Goal: Task Accomplishment & Management: Use online tool/utility

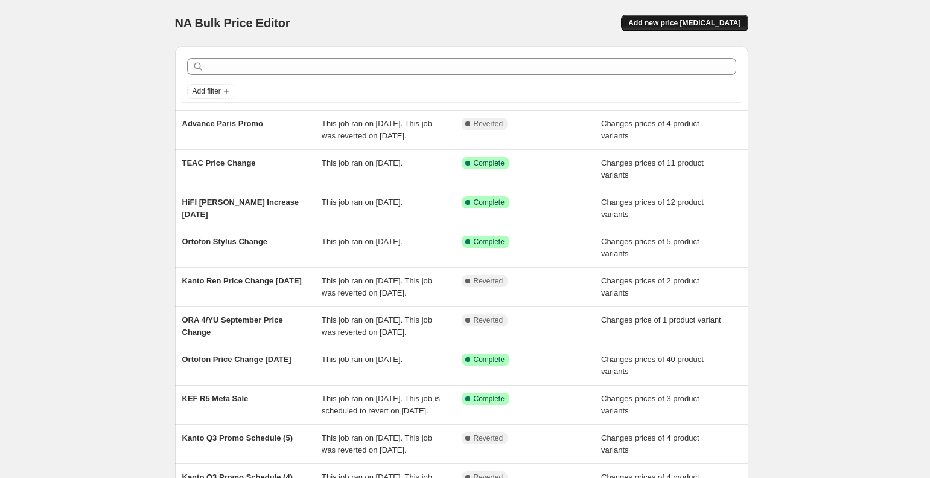
click at [697, 19] on span "Add new price [MEDICAL_DATA]" at bounding box center [685, 23] width 112 height 10
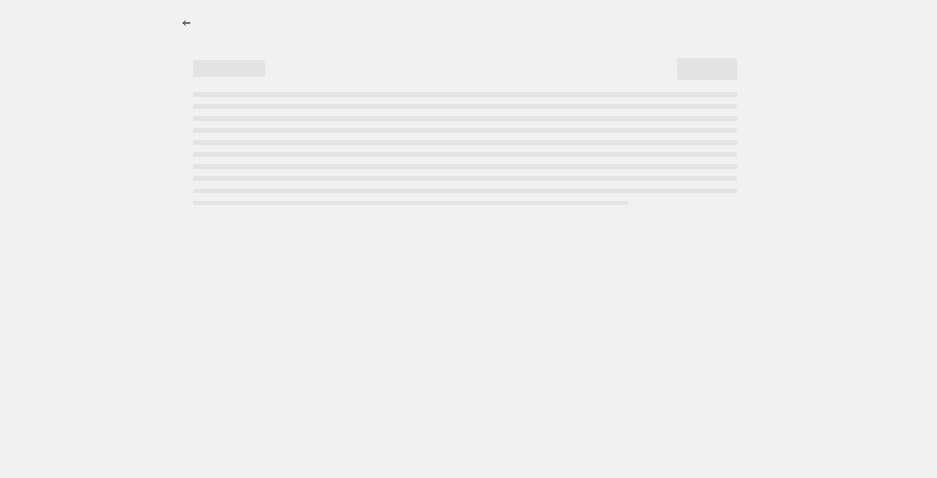
select select "percentage"
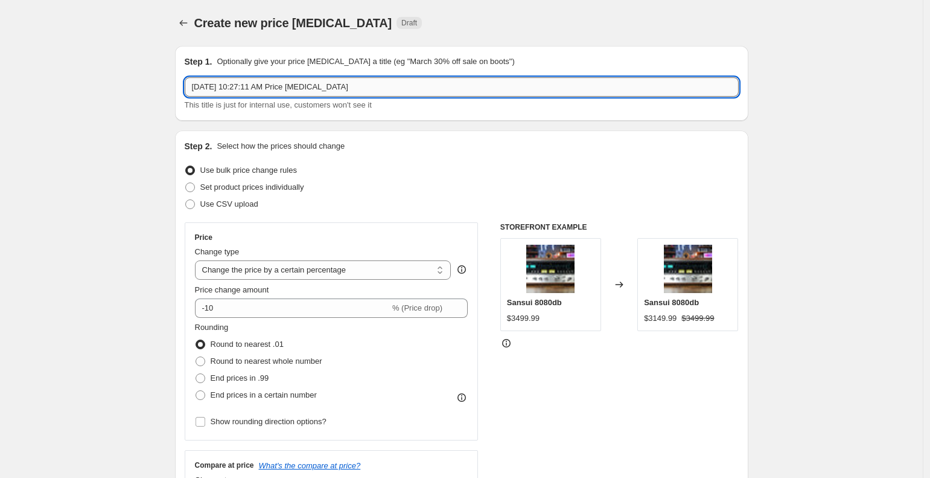
click at [339, 84] on input "[DATE] 10:27:11 AM Price [MEDICAL_DATA]" at bounding box center [462, 86] width 554 height 19
drag, startPoint x: 348, startPoint y: 86, endPoint x: 153, endPoint y: 77, distance: 194.7
click at [236, 88] on input "Cambridge Price" at bounding box center [462, 86] width 554 height 19
click at [299, 92] on input "Audiolab Promo Price" at bounding box center [462, 86] width 554 height 19
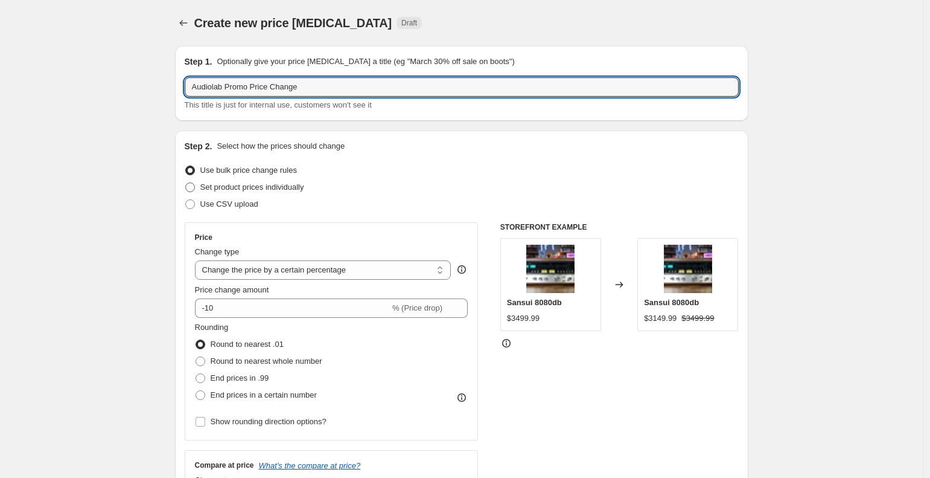
type input "Audiolab Promo Price Change"
click at [199, 191] on label "Set product prices individually" at bounding box center [245, 187] width 120 height 17
click at [186, 183] on input "Set product prices individually" at bounding box center [185, 182] width 1 height 1
radio input "true"
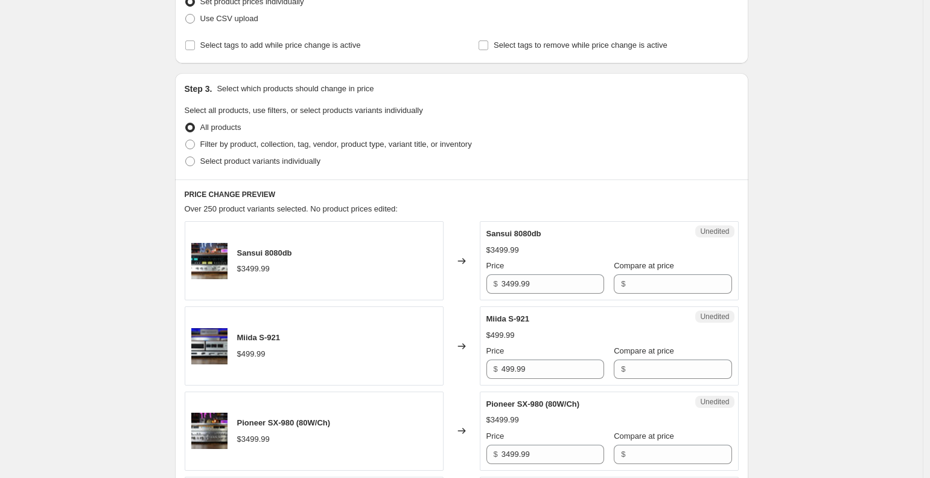
scroll to position [187, 0]
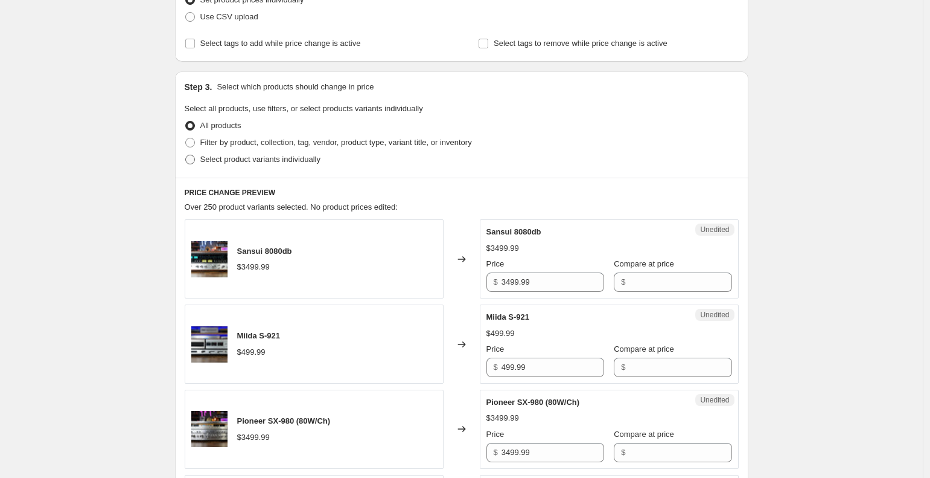
click at [195, 161] on span at bounding box center [190, 160] width 10 height 10
click at [186, 155] on input "Select product variants individually" at bounding box center [185, 155] width 1 height 1
radio input "true"
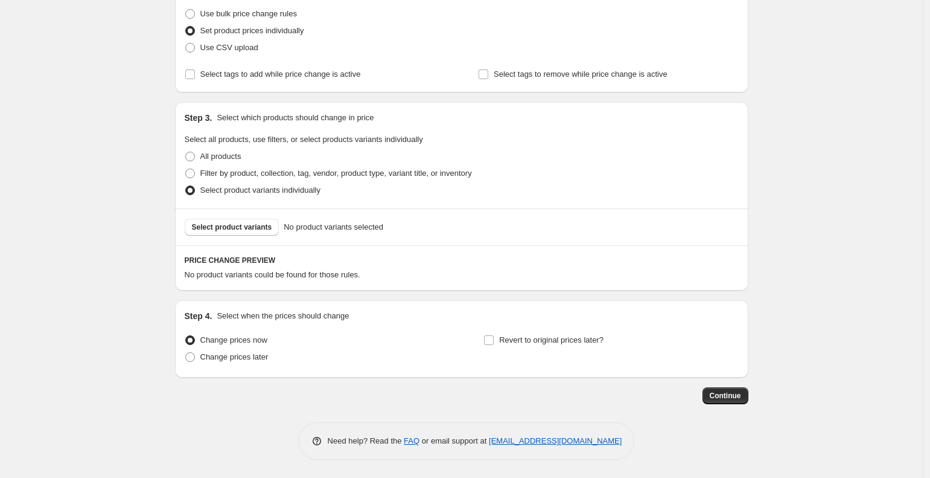
scroll to position [156, 0]
click at [209, 225] on span "Select product variants" at bounding box center [232, 227] width 80 height 10
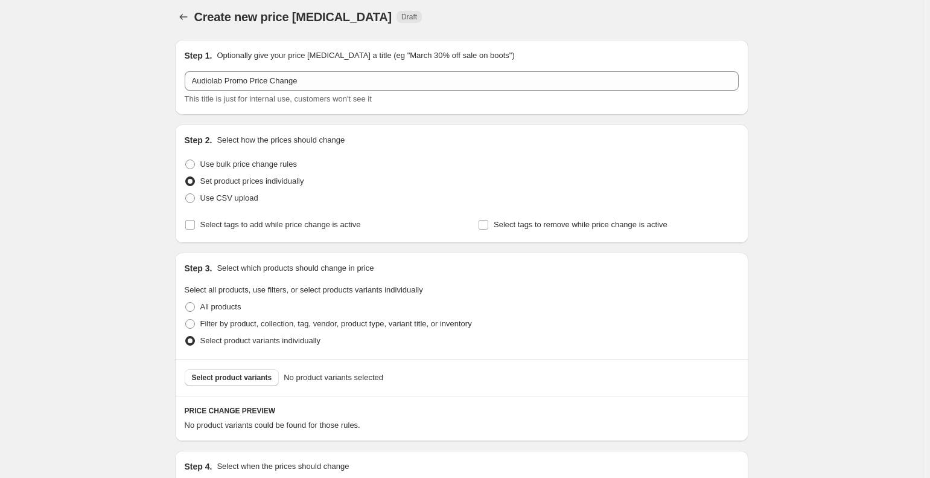
scroll to position [0, 0]
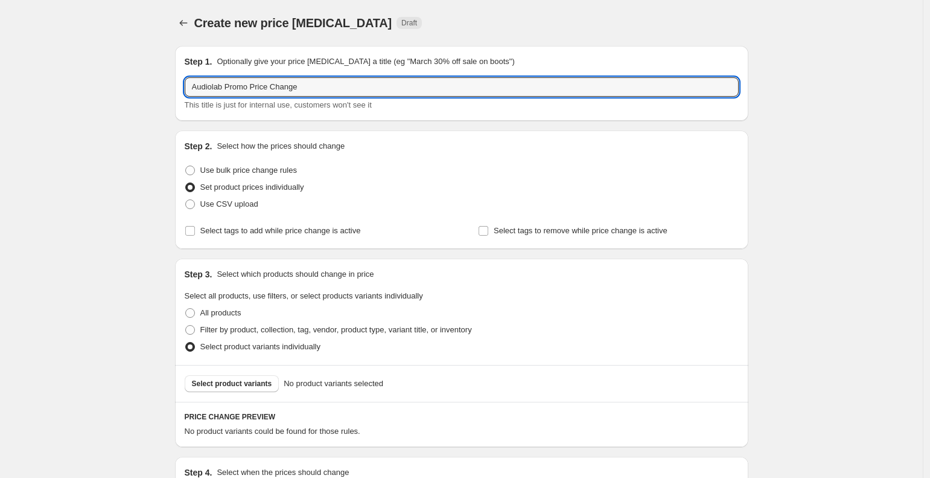
drag, startPoint x: 328, startPoint y: 86, endPoint x: 136, endPoint y: 88, distance: 192.0
click at [136, 88] on div "Create new price [MEDICAL_DATA]. This page is ready Create new price [MEDICAL_D…" at bounding box center [461, 317] width 923 height 634
type input "Cambridge Audio Price Change ([DATE])"
click at [92, 135] on div "Create new price [MEDICAL_DATA]. This page is ready Create new price [MEDICAL_D…" at bounding box center [461, 317] width 923 height 634
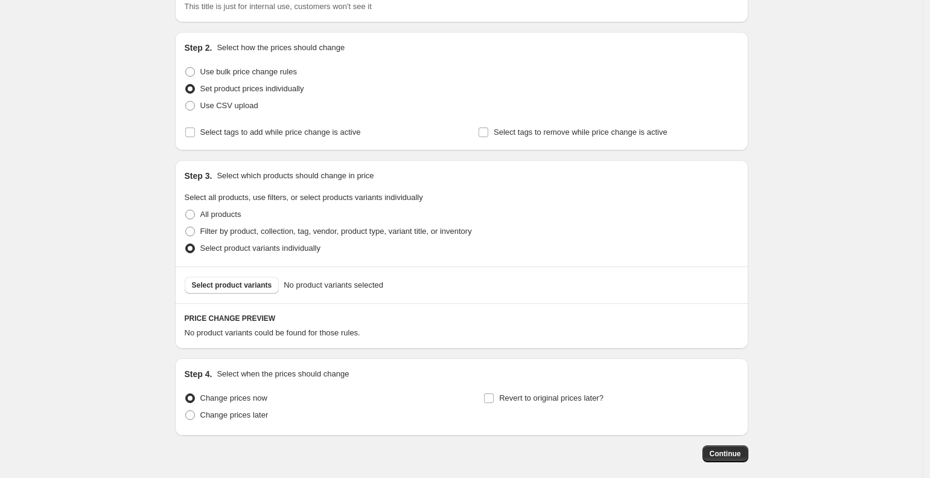
scroll to position [156, 0]
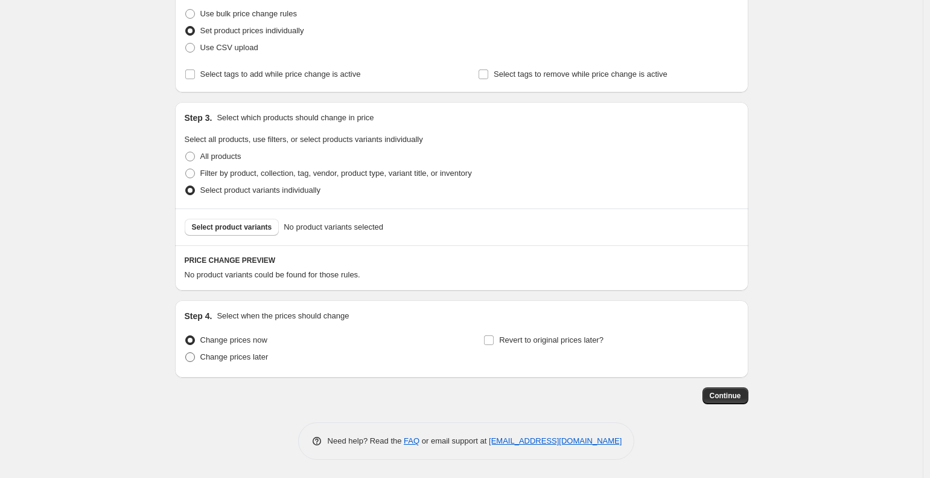
click at [210, 357] on span "Change prices later" at bounding box center [234, 356] width 68 height 9
click at [186, 353] on input "Change prices later" at bounding box center [185, 352] width 1 height 1
radio input "true"
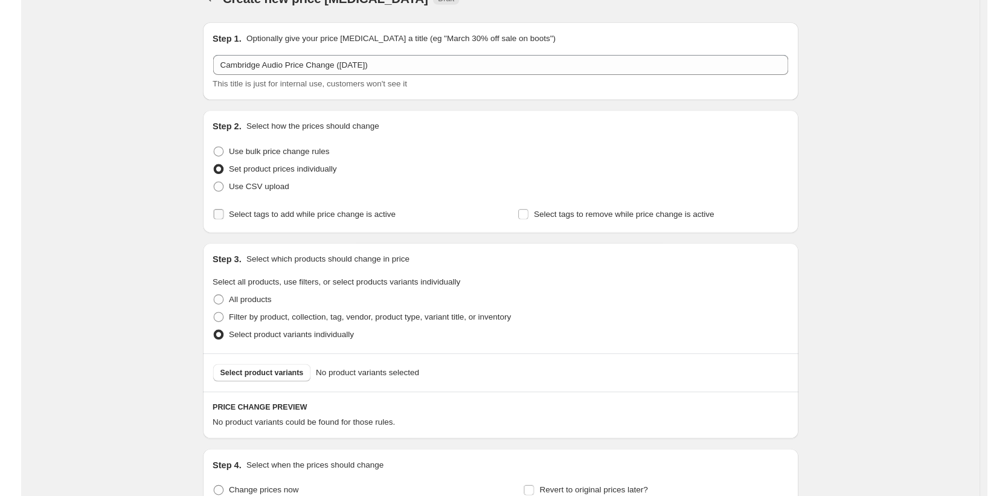
scroll to position [0, 0]
